Goal: Register for event/course: Register for event/course

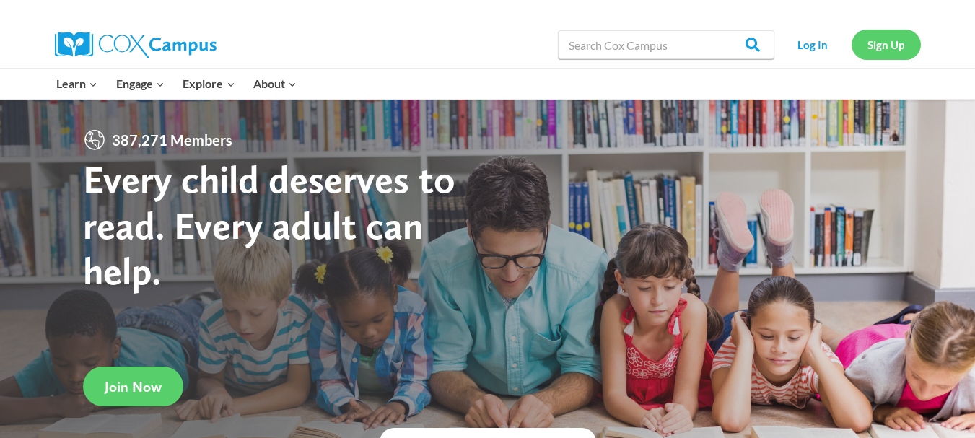
click at [879, 41] on link "Sign Up" at bounding box center [885, 45] width 69 height 30
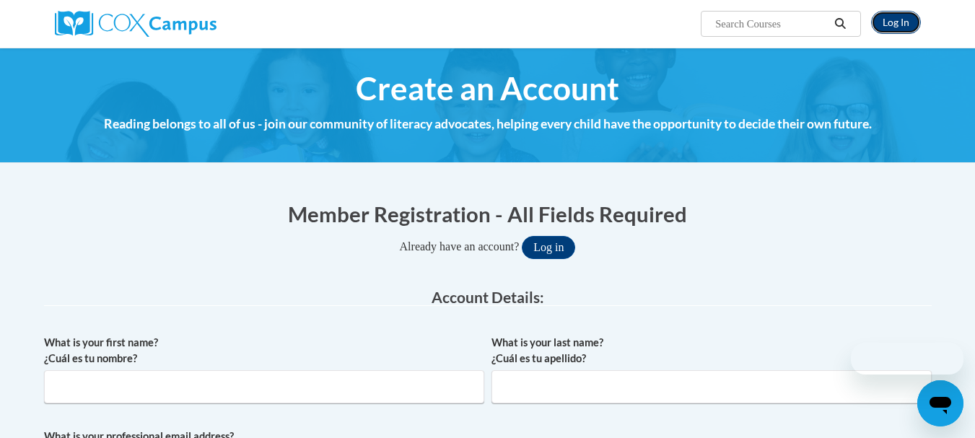
click at [891, 27] on link "Log In" at bounding box center [896, 22] width 50 height 23
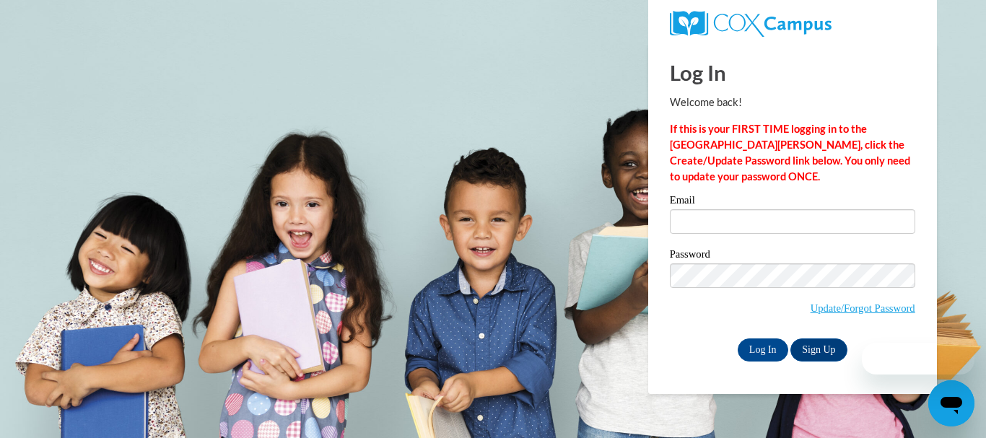
type input "mhora2604@ung.edu"
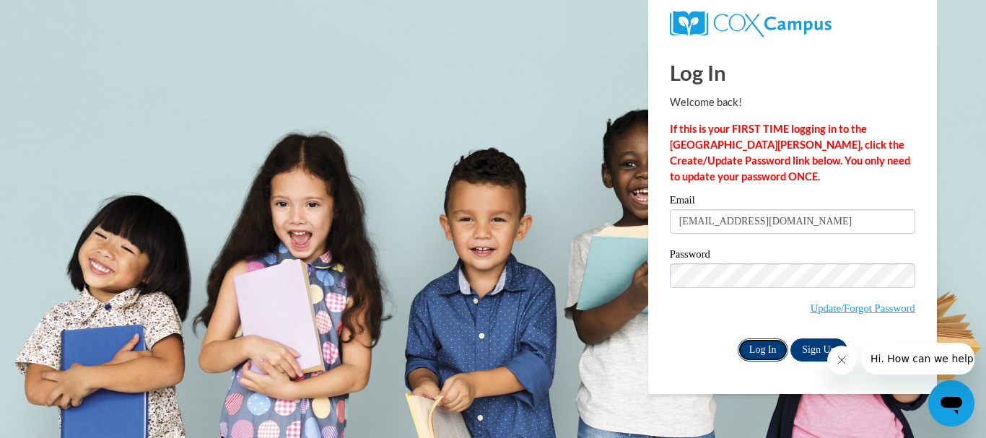
click at [771, 346] on input "Log In" at bounding box center [762, 349] width 51 height 23
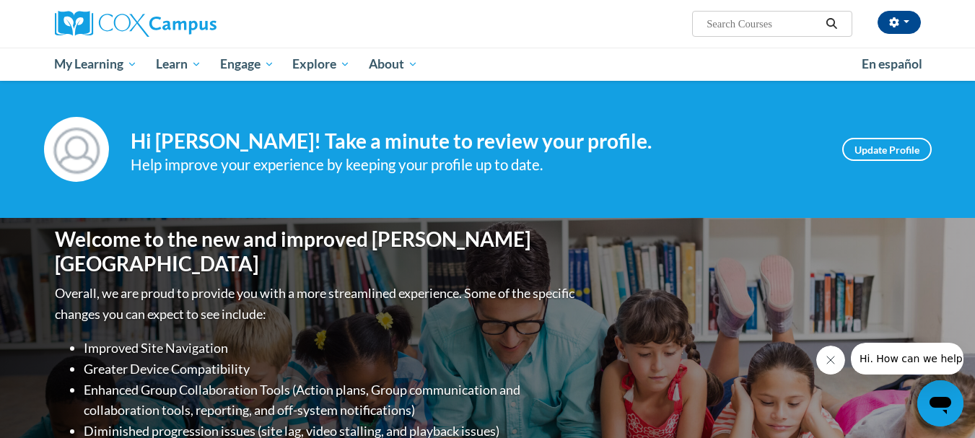
click at [510, 37] on div "[PERSON_NAME] ([GEOGRAPHIC_DATA]/New_York UTC-04:00) My Profile Inbox My Transc…" at bounding box center [487, 24] width 909 height 48
click at [510, 37] on div "madalyn horan (America/New_York UTC-04:00) My Profile Inbox My Transcripts Log …" at bounding box center [487, 24] width 909 height 48
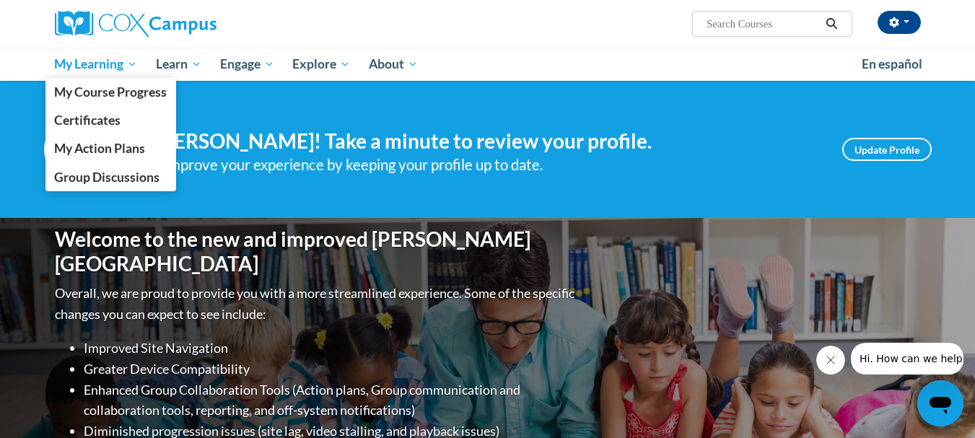
click at [71, 62] on span "My Learning" at bounding box center [95, 64] width 83 height 17
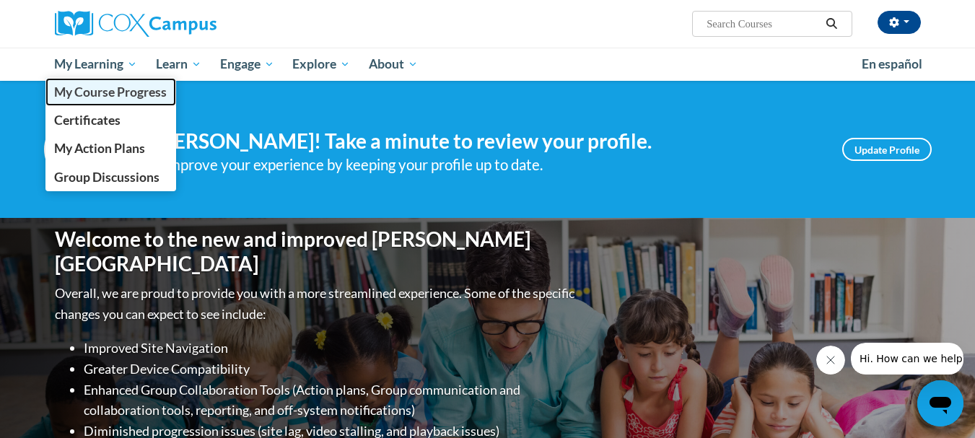
click at [87, 102] on link "My Course Progress" at bounding box center [110, 92] width 131 height 28
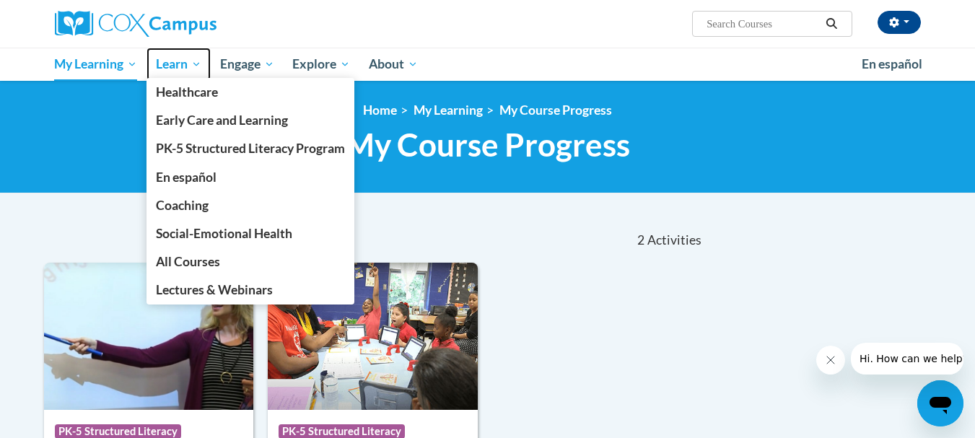
click at [174, 67] on span "Learn" at bounding box center [178, 64] width 45 height 17
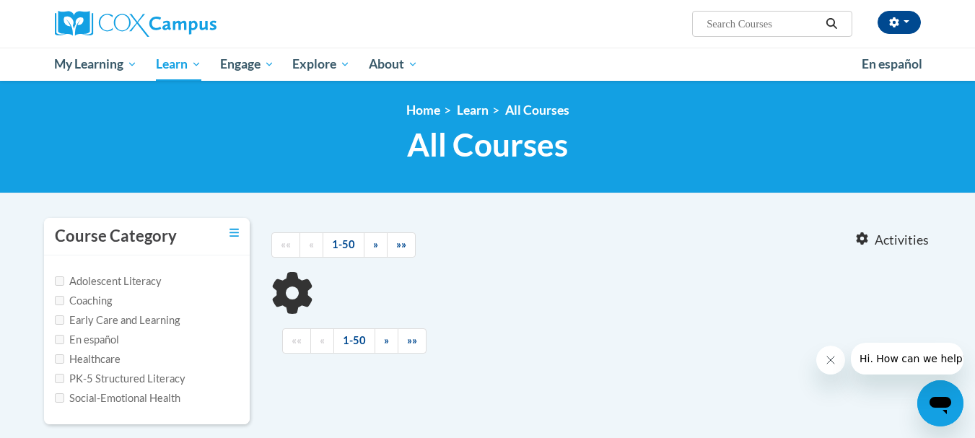
click at [793, 22] on input "Search..." at bounding box center [762, 23] width 115 height 17
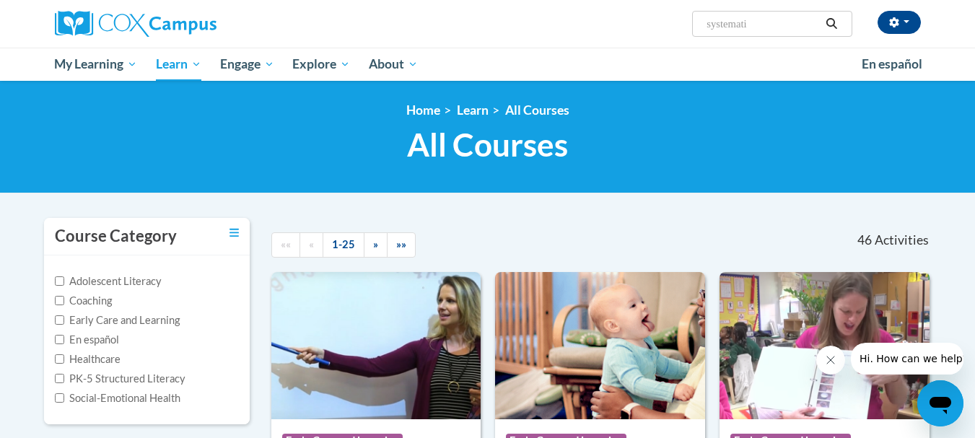
type input "systematic"
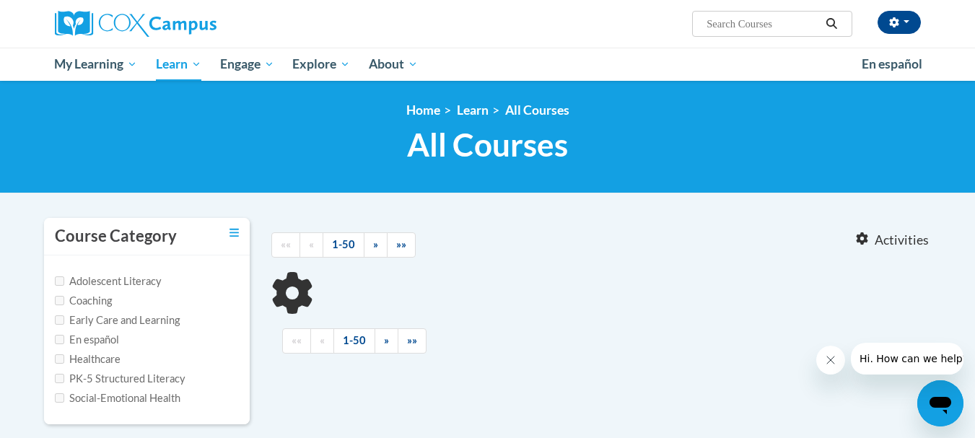
type input "systematic"
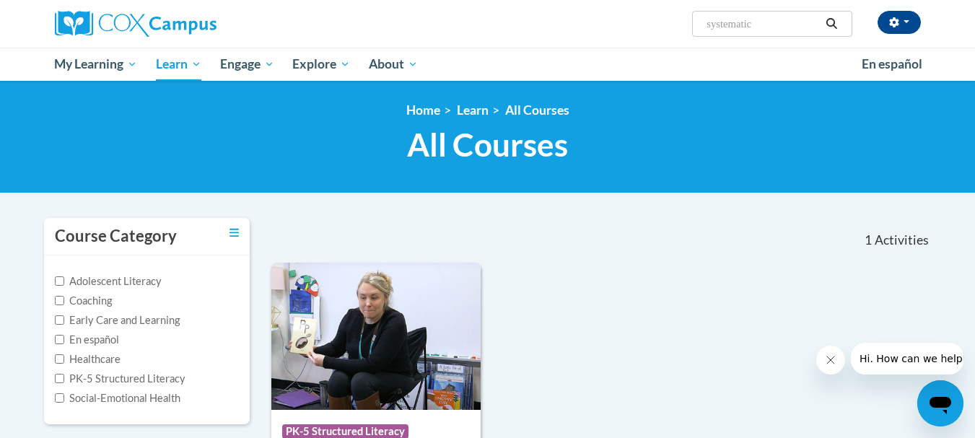
drag, startPoint x: 974, startPoint y: 148, endPoint x: 978, endPoint y: 217, distance: 69.4
click at [974, 217] on html "madalyn horan (America/New_York UTC-04:00) My Profile Inbox My Transcripts Log …" at bounding box center [487, 219] width 975 height 438
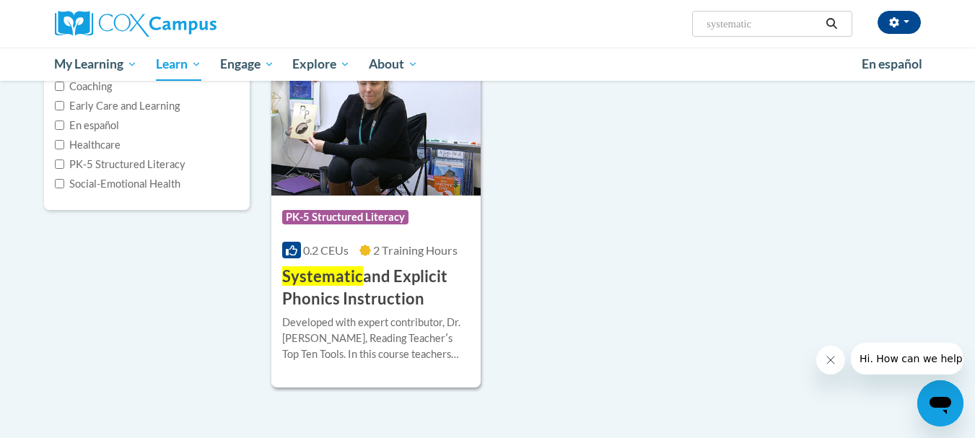
scroll to position [221, 0]
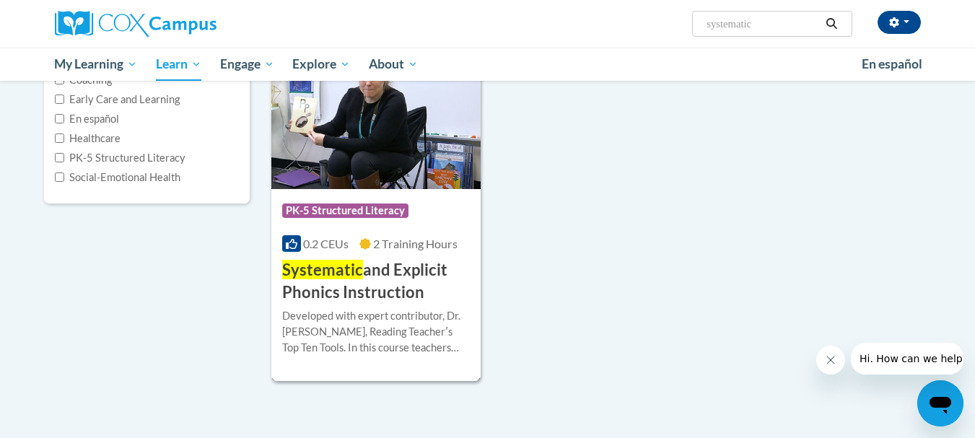
click at [345, 285] on h3 "Systematic and Explicit Phonics Instruction" at bounding box center [376, 281] width 188 height 45
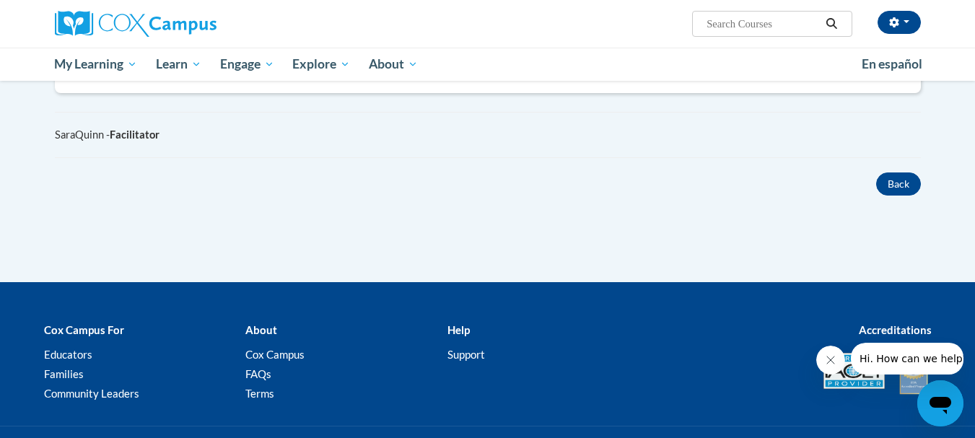
scroll to position [840, 0]
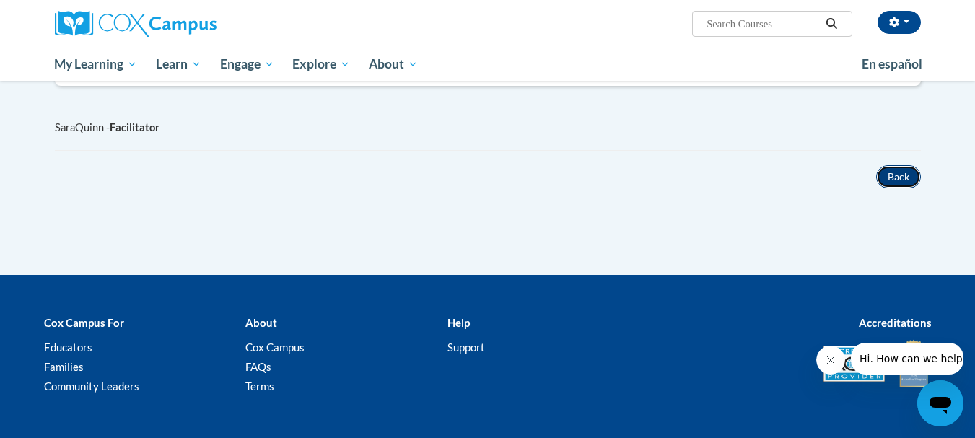
click at [904, 182] on button "Back" at bounding box center [898, 176] width 45 height 23
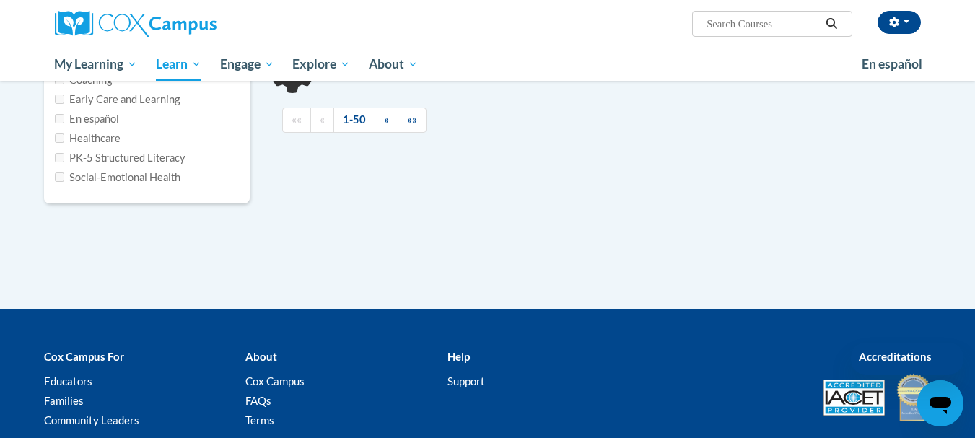
type input "systematic"
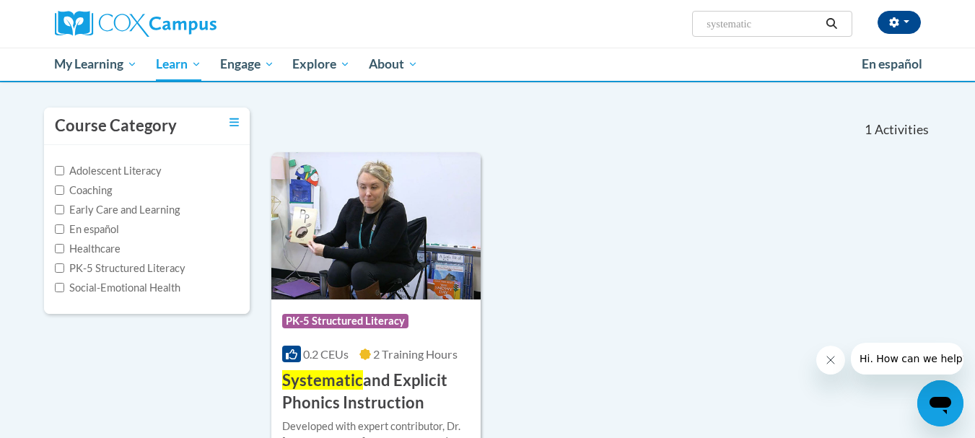
scroll to position [105, 0]
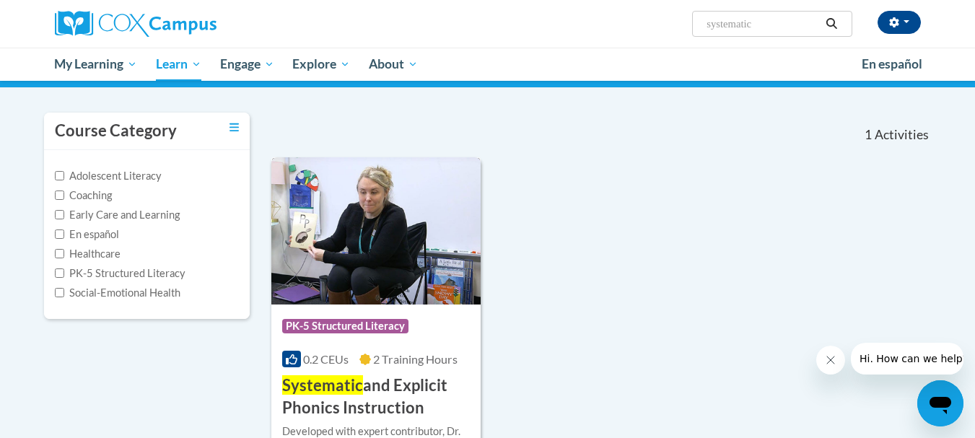
click at [359, 392] on span "Systematic" at bounding box center [322, 384] width 81 height 19
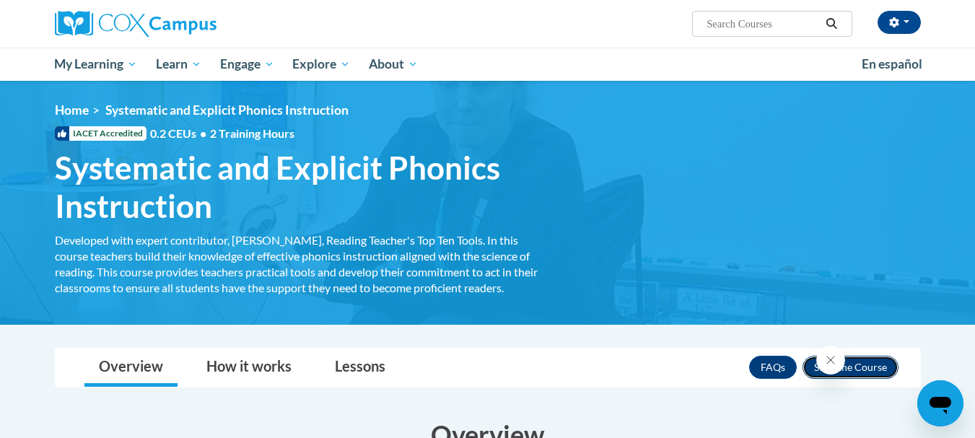
click at [811, 369] on button "Enroll" at bounding box center [850, 367] width 96 height 23
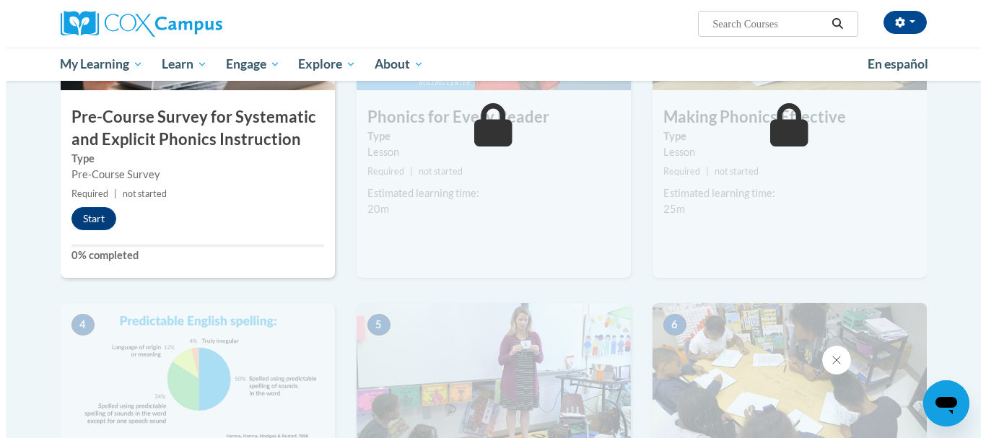
scroll to position [359, 0]
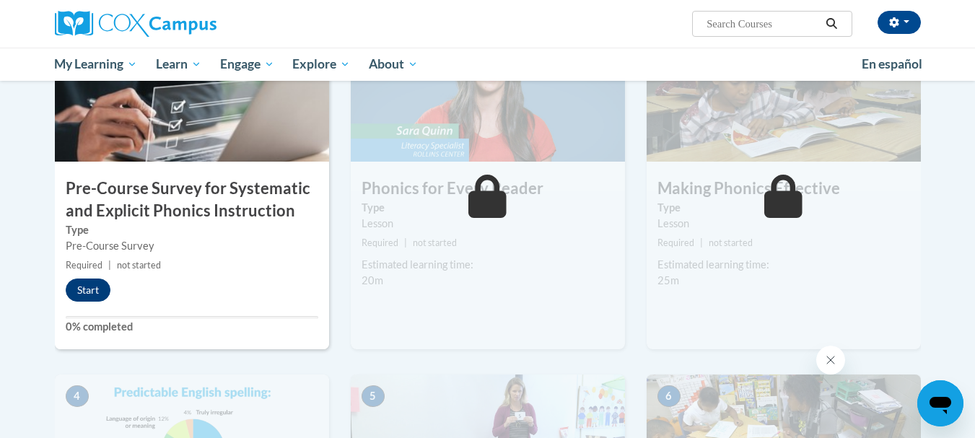
click at [91, 289] on button "Start" at bounding box center [88, 289] width 45 height 23
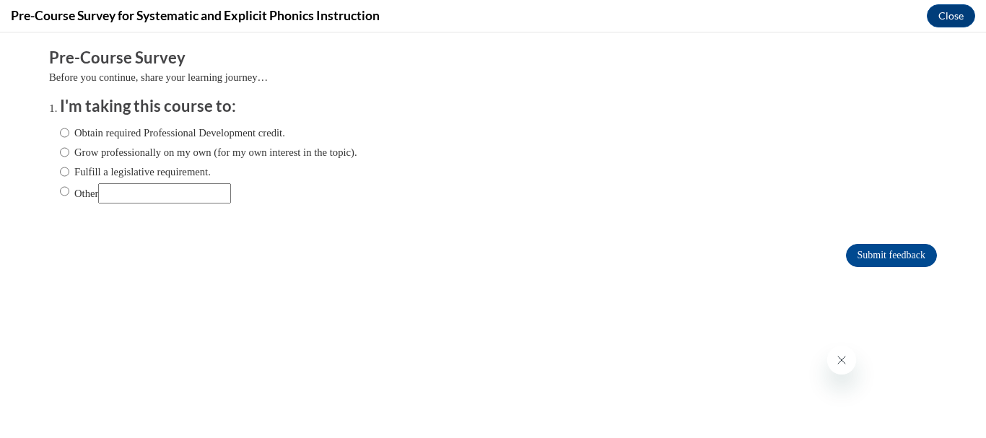
scroll to position [0, 0]
click at [49, 123] on ol "I'm taking this course to: Obtain required Professional Development credit. Gro…" at bounding box center [492, 160] width 887 height 131
click at [60, 130] on input "Obtain required Professional Development credit." at bounding box center [64, 133] width 9 height 16
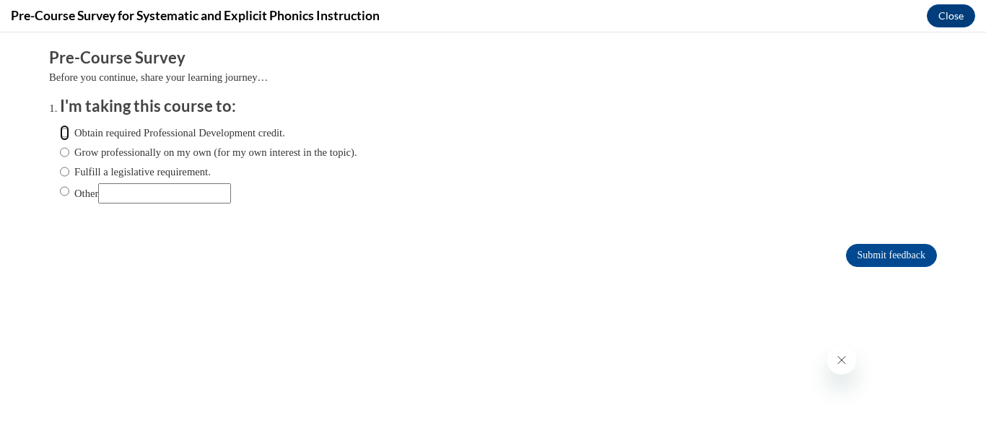
radio input "true"
click at [856, 253] on input "Submit feedback" at bounding box center [891, 255] width 91 height 23
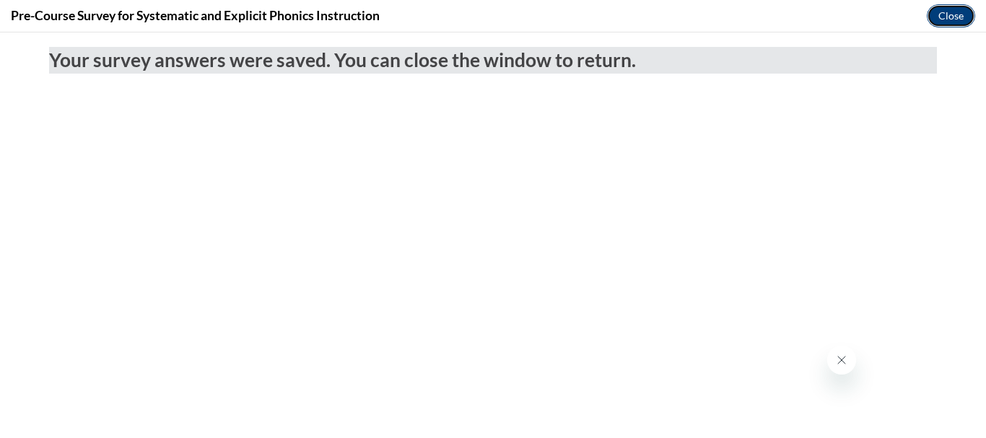
click at [961, 16] on button "Close" at bounding box center [950, 15] width 48 height 23
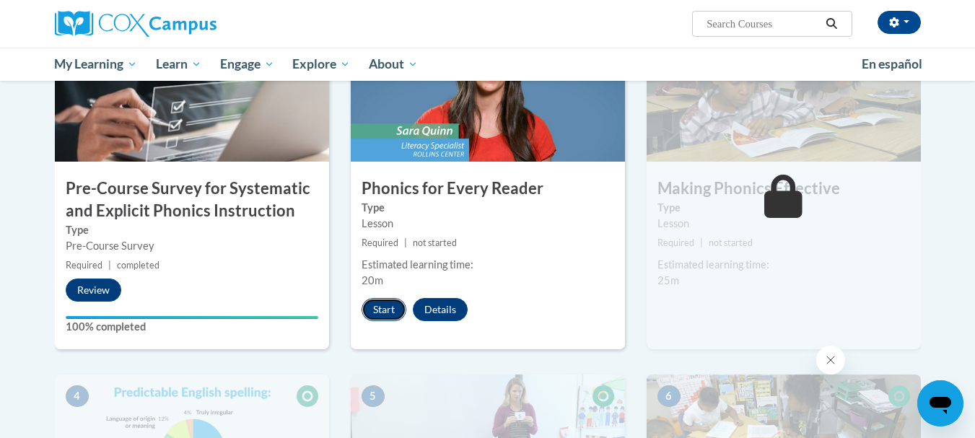
click at [377, 314] on button "Start" at bounding box center [383, 309] width 45 height 23
